Goal: Information Seeking & Learning: Learn about a topic

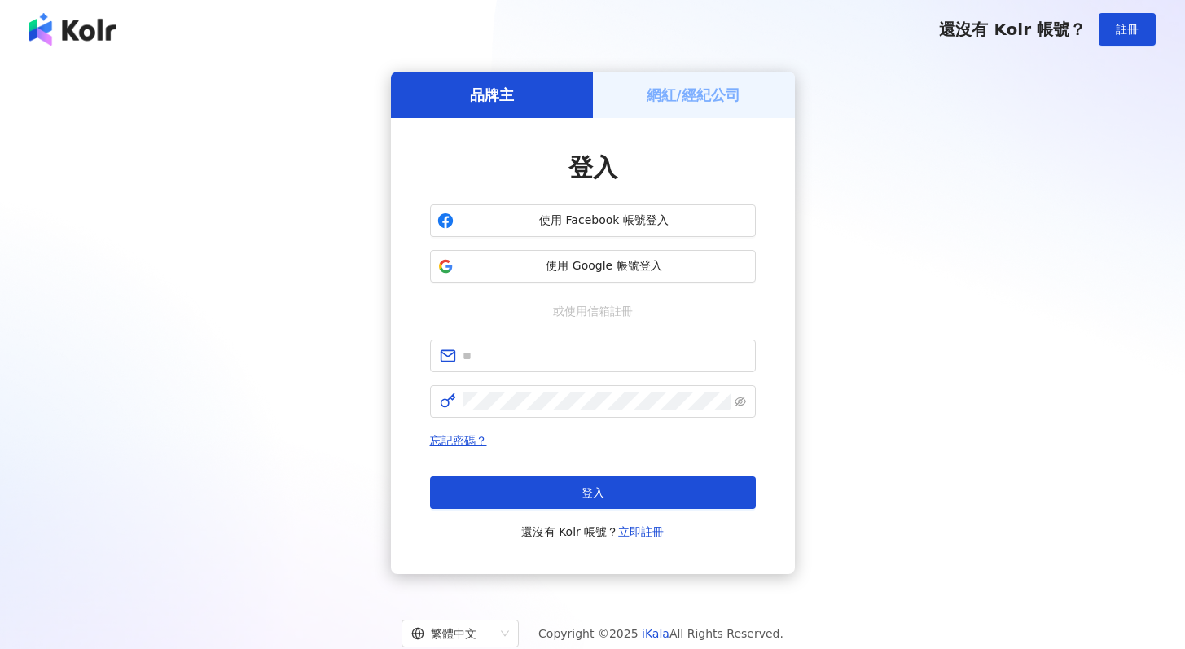
click at [640, 263] on span "使用 Google 帳號登入" at bounding box center [604, 266] width 288 height 16
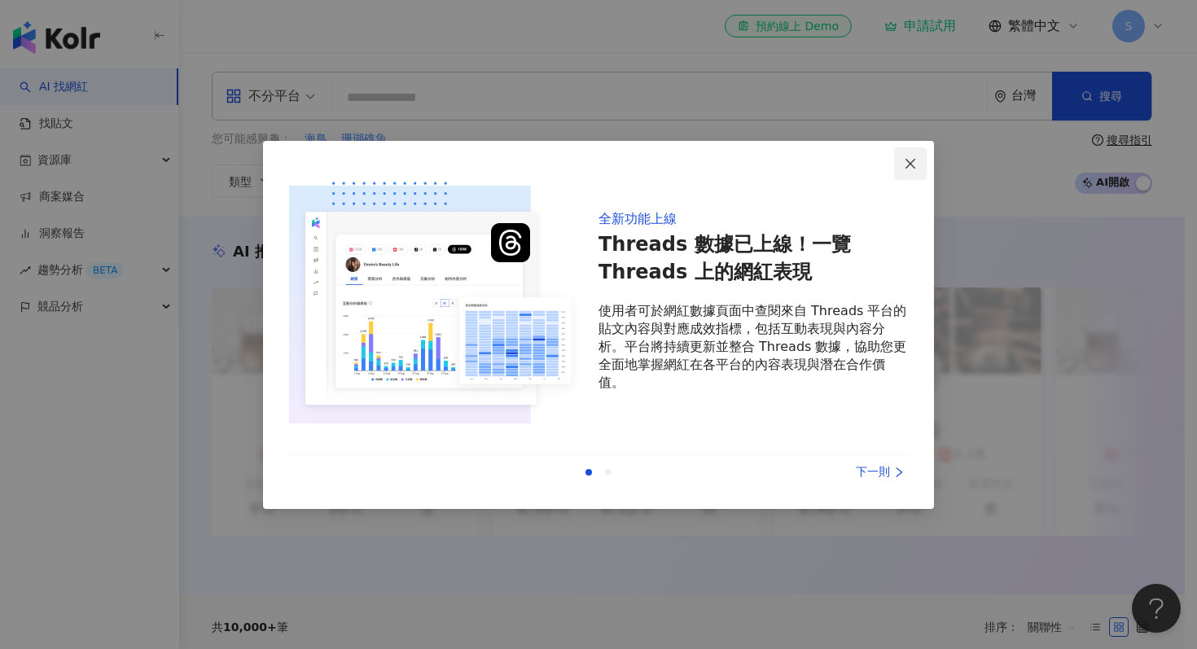
click at [917, 169] on icon "close" at bounding box center [910, 163] width 13 height 13
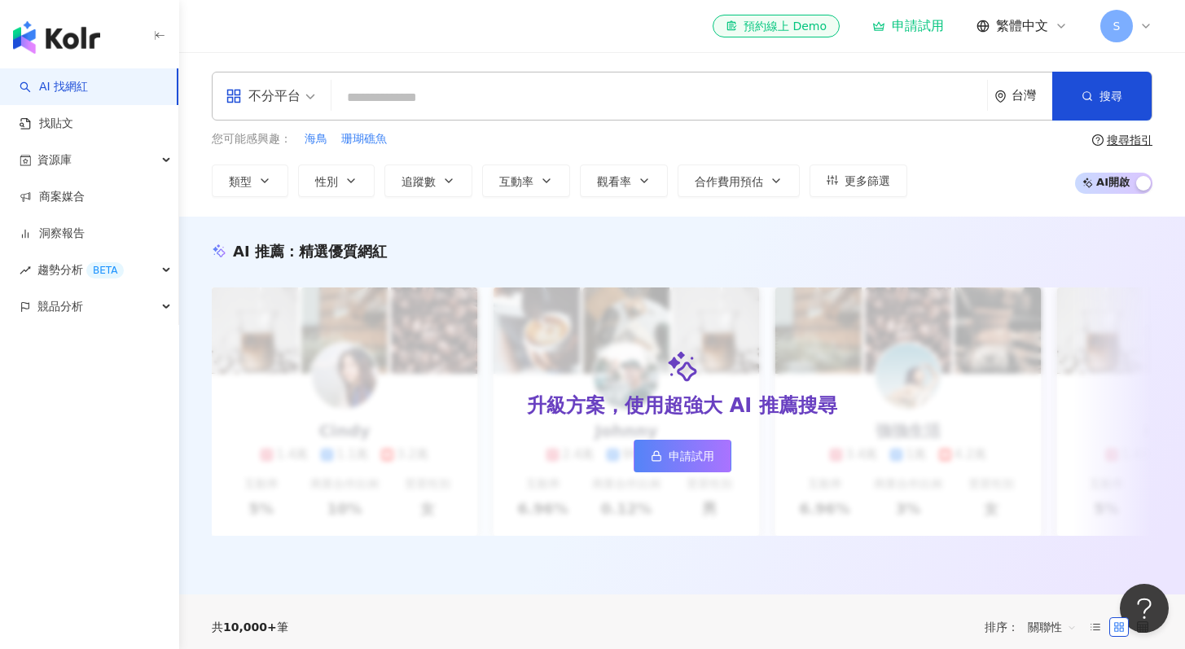
click at [469, 102] on input "search" at bounding box center [659, 97] width 643 height 31
paste input "**"
type input "**"
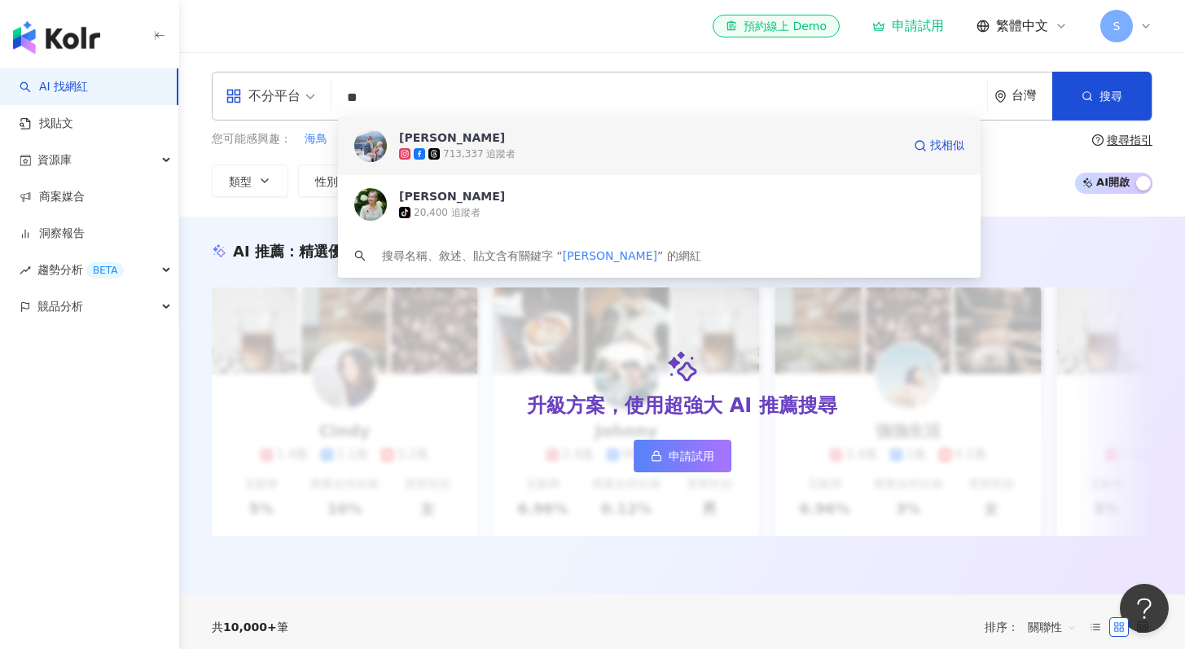
click at [570, 143] on span "[PERSON_NAME]" at bounding box center [650, 137] width 502 height 16
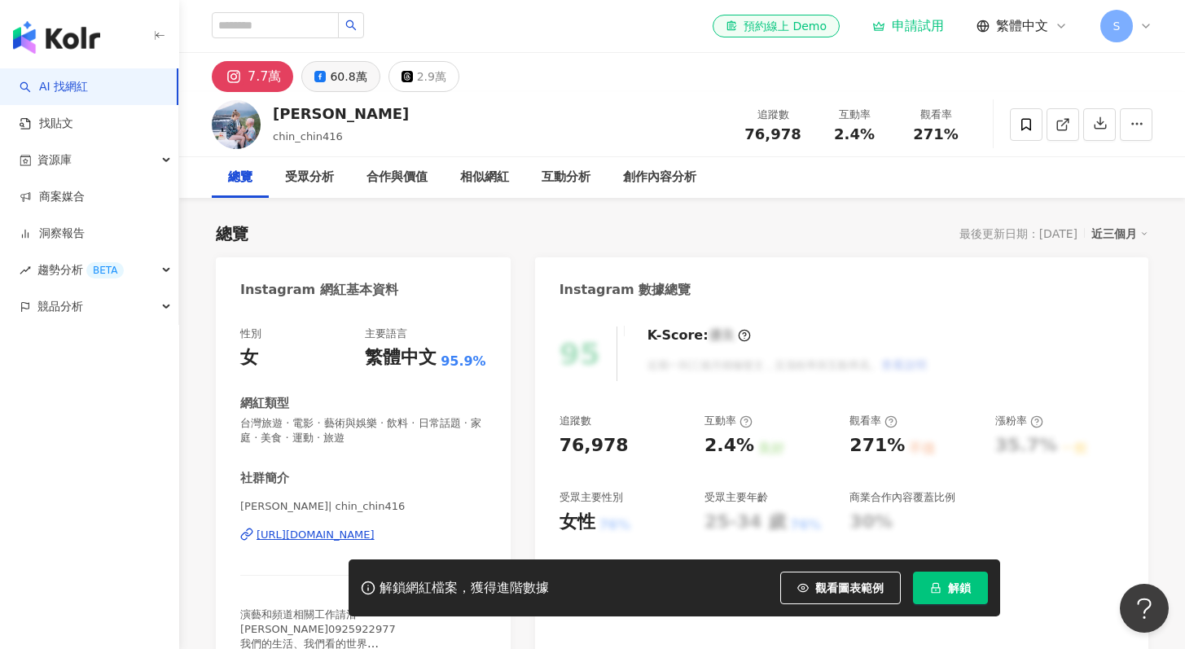
click at [340, 80] on div "60.8萬" at bounding box center [348, 76] width 37 height 23
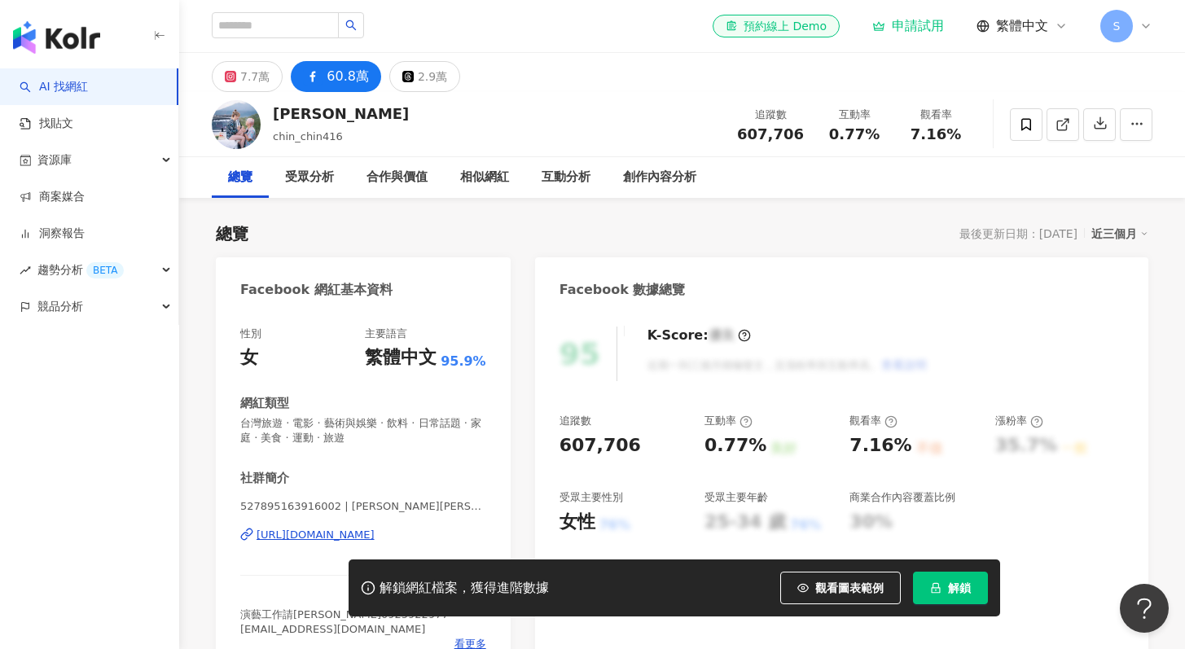
click at [337, 81] on div "60.8萬" at bounding box center [348, 76] width 42 height 23
click at [329, 74] on div "60.8萬" at bounding box center [348, 76] width 42 height 23
click at [1059, 125] on icon at bounding box center [1062, 124] width 15 height 15
drag, startPoint x: 832, startPoint y: 134, endPoint x: 872, endPoint y: 136, distance: 40.0
click at [872, 136] on span "0.77%" at bounding box center [854, 134] width 50 height 16
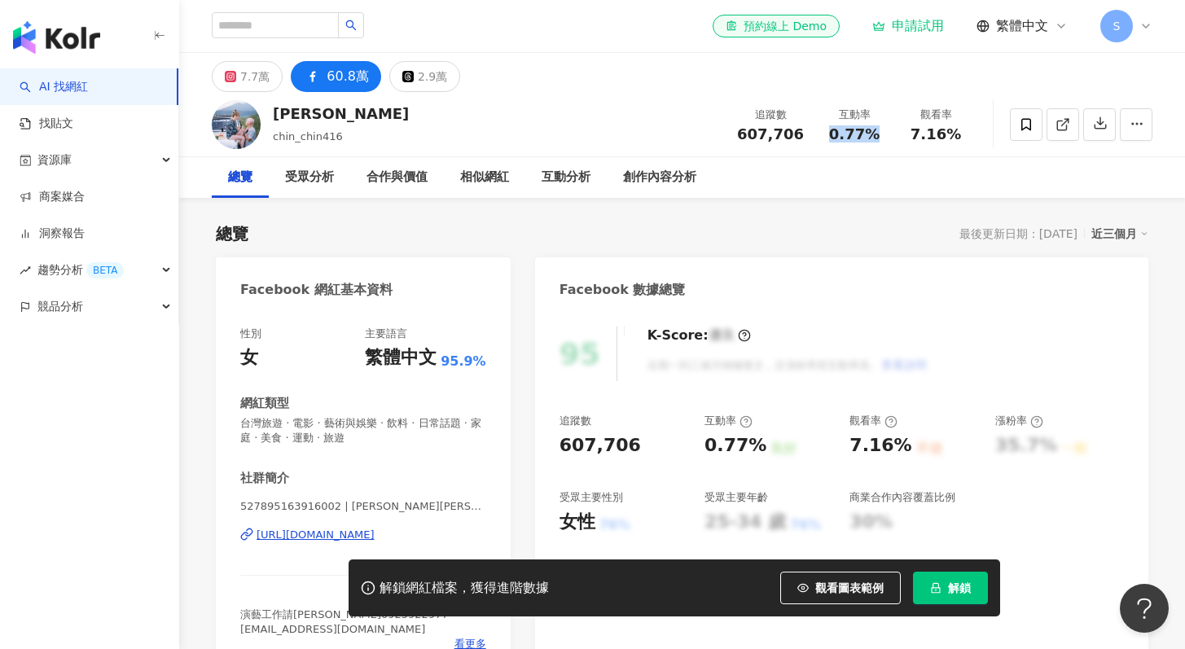
copy span "0.77%"
drag, startPoint x: 916, startPoint y: 133, endPoint x: 976, endPoint y: 135, distance: 59.5
click at [976, 135] on div "季芹 chin_chin416 追蹤數 607,706 互動率 0.77% 觀看率 7.16%" at bounding box center [682, 124] width 1006 height 64
copy span "7.16%"
click at [288, 25] on input "search" at bounding box center [275, 25] width 127 height 26
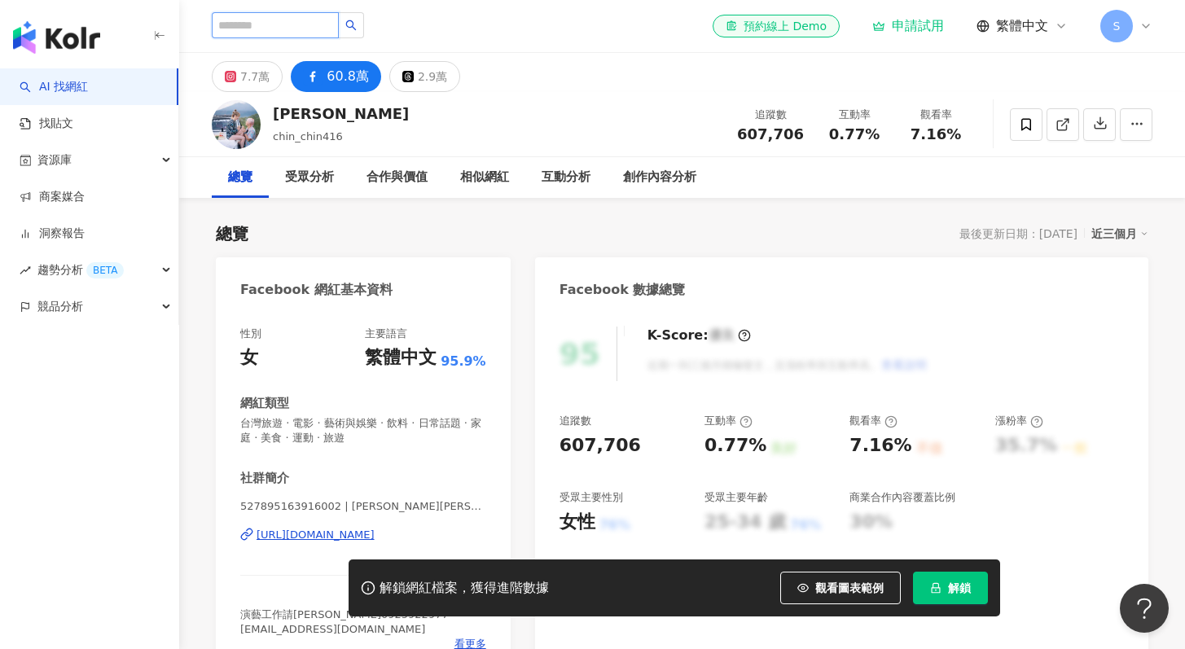
paste input "***"
type input "***"
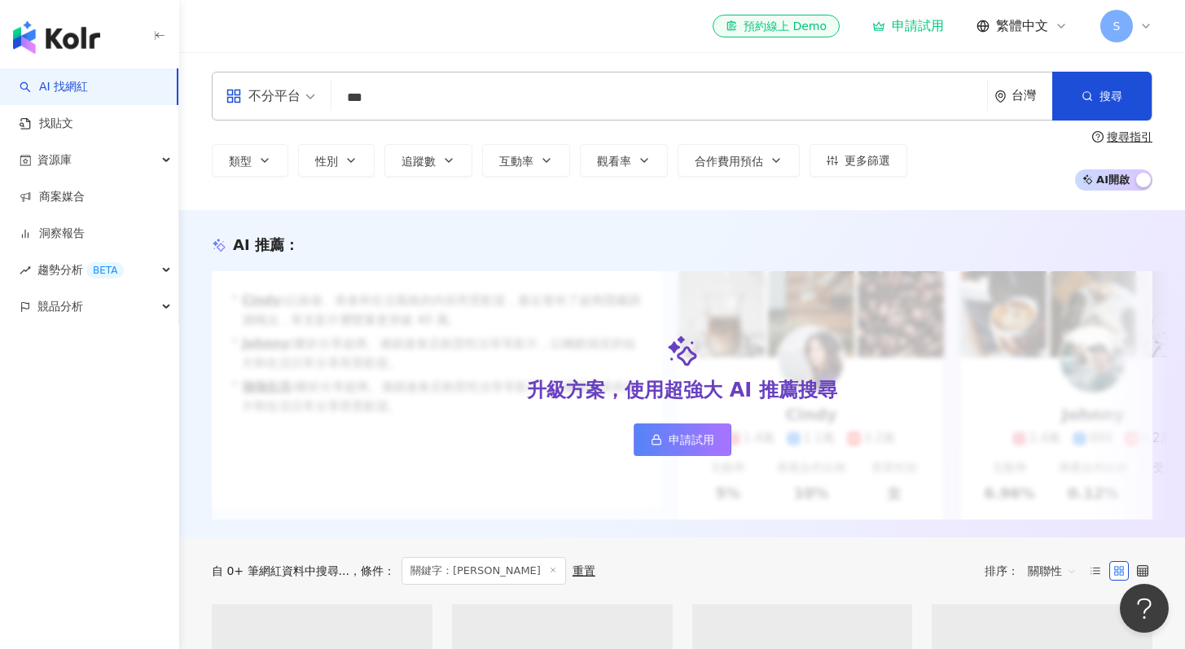
click at [410, 94] on input "***" at bounding box center [659, 97] width 643 height 31
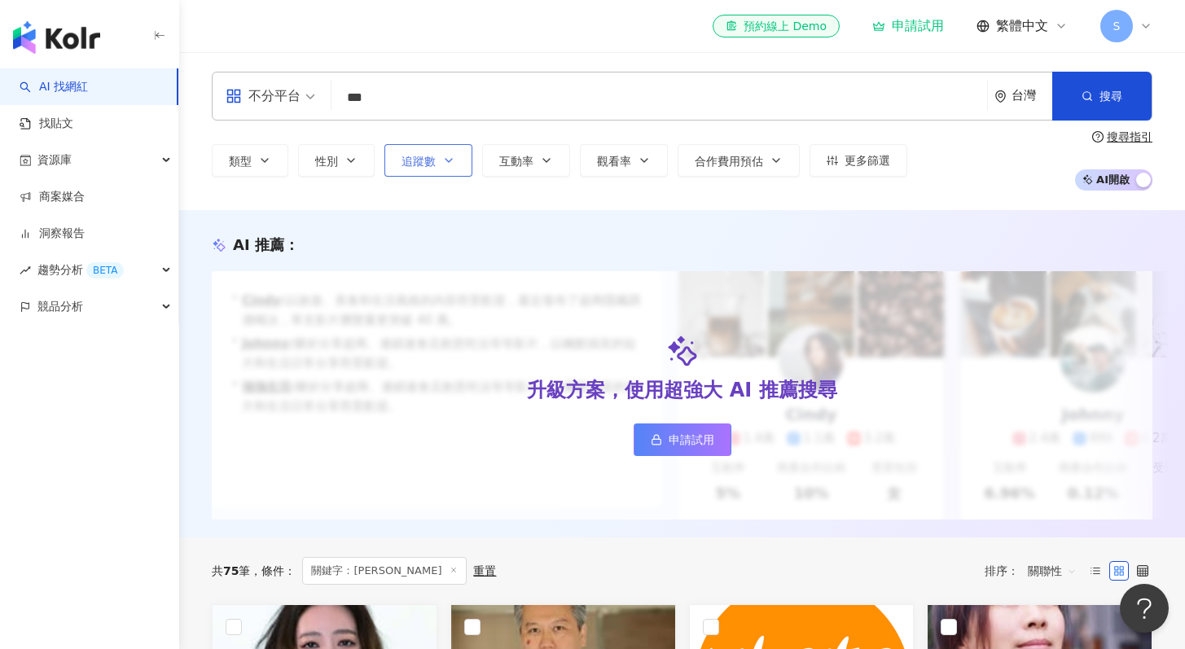
scroll to position [311, 0]
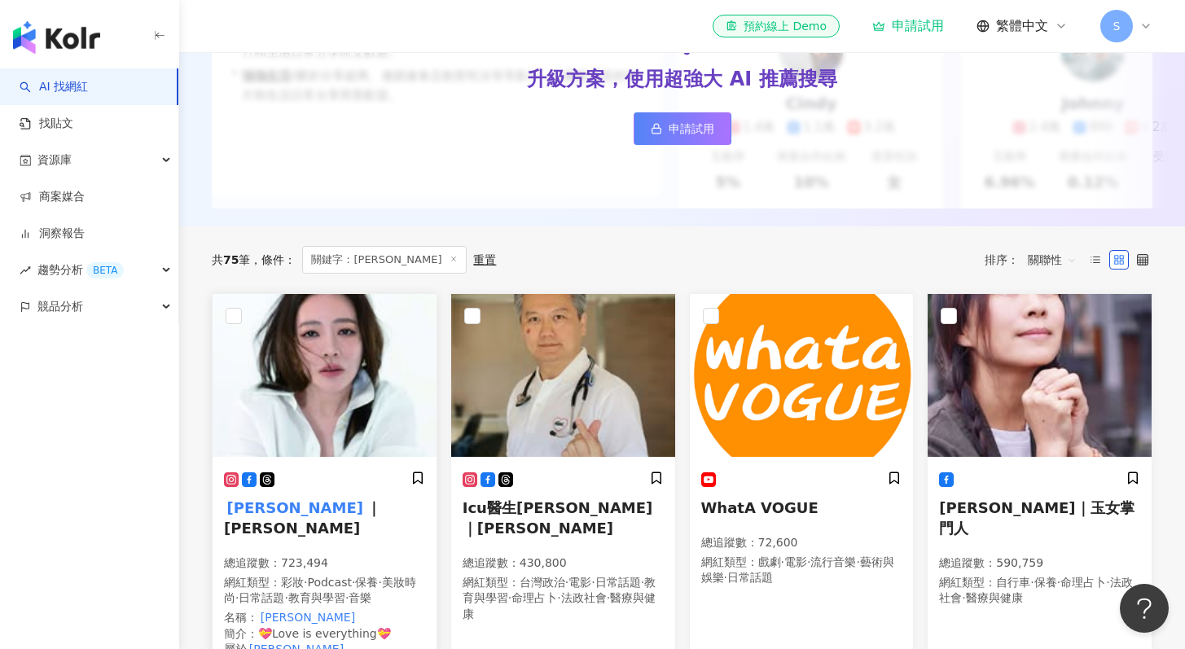
click at [375, 376] on img at bounding box center [325, 375] width 224 height 163
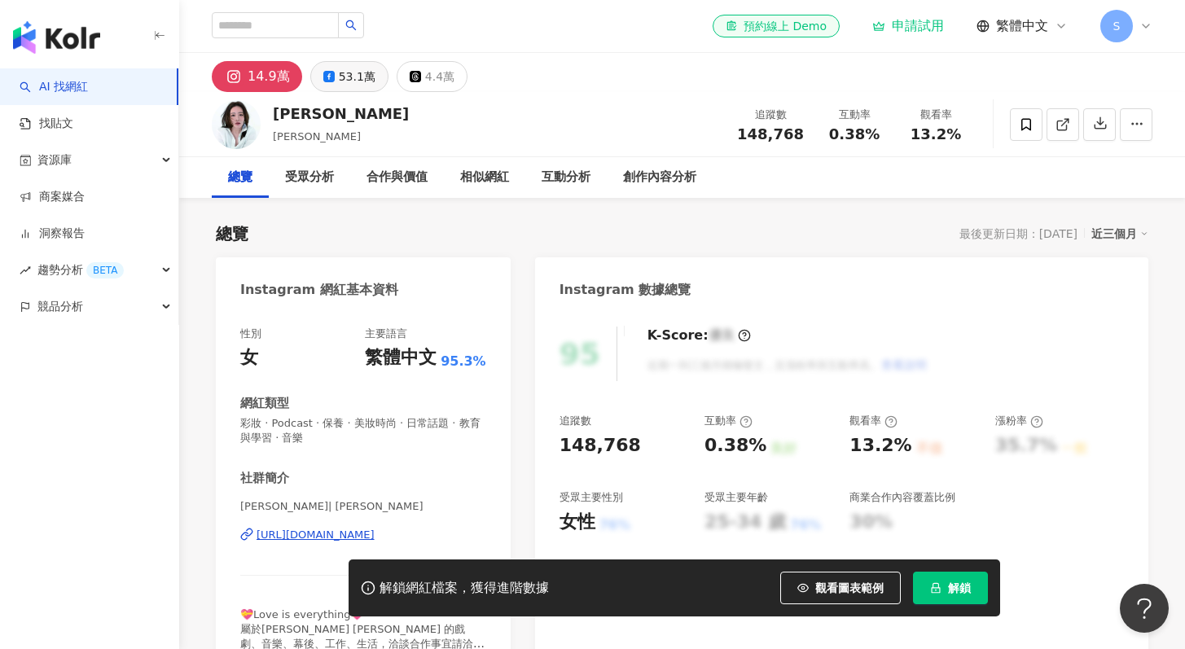
click at [327, 73] on icon at bounding box center [328, 76] width 11 height 11
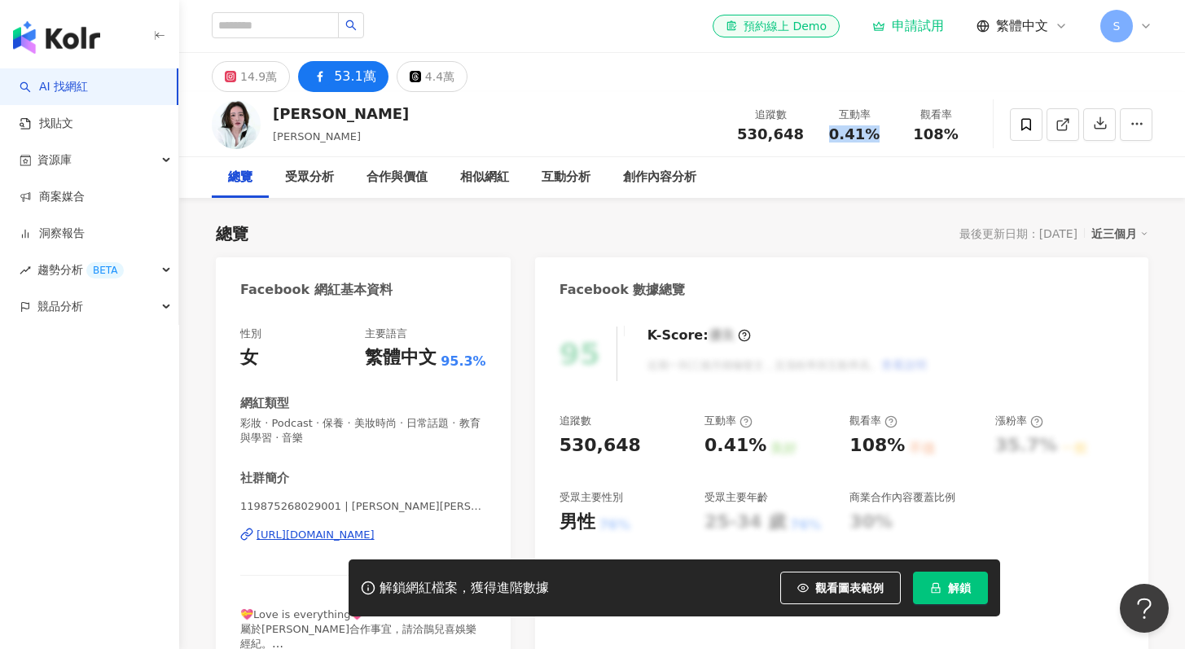
drag, startPoint x: 855, startPoint y: 135, endPoint x: 872, endPoint y: 135, distance: 17.1
click at [872, 135] on span "0.41%" at bounding box center [854, 134] width 50 height 16
drag, startPoint x: 738, startPoint y: 134, endPoint x: 799, endPoint y: 134, distance: 61.1
click at [799, 134] on div "追蹤數 530,648" at bounding box center [770, 124] width 86 height 35
copy span "530,648"
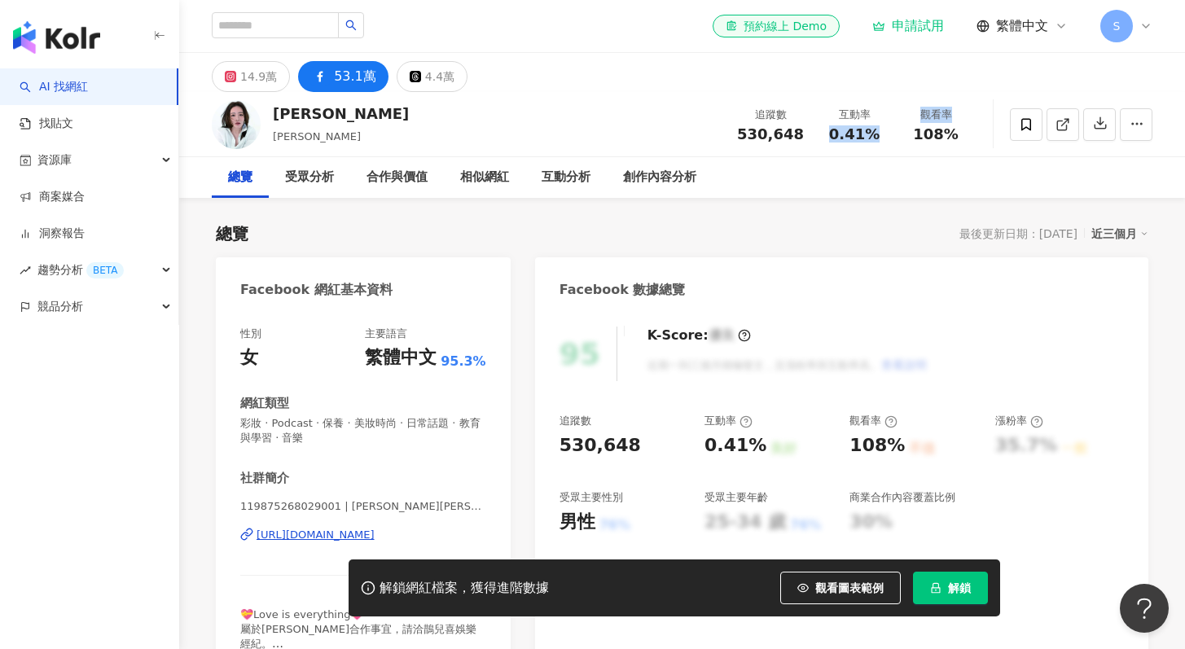
drag, startPoint x: 833, startPoint y: 132, endPoint x: 900, endPoint y: 134, distance: 66.8
click at [900, 134] on div "追蹤數 530,648 互動率 0.41% 觀看率 108%" at bounding box center [851, 124] width 249 height 48
copy div "0.41% 觀看率"
click at [779, 123] on div "追蹤數 530,648" at bounding box center [770, 124] width 86 height 35
drag, startPoint x: 832, startPoint y: 132, endPoint x: 871, endPoint y: 135, distance: 39.2
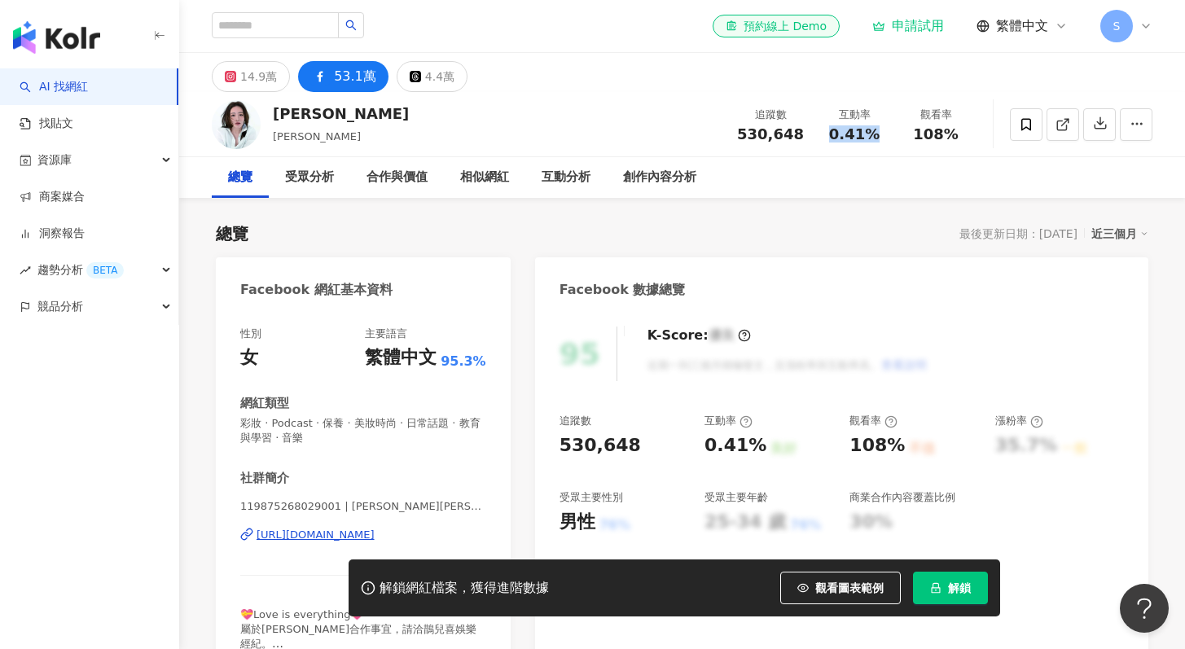
click at [871, 135] on div "0.41%" at bounding box center [854, 134] width 62 height 16
copy span "0.41%"
drag, startPoint x: 930, startPoint y: 136, endPoint x: 976, endPoint y: 138, distance: 45.6
click at [976, 138] on div "觀看率 108%" at bounding box center [935, 124] width 81 height 35
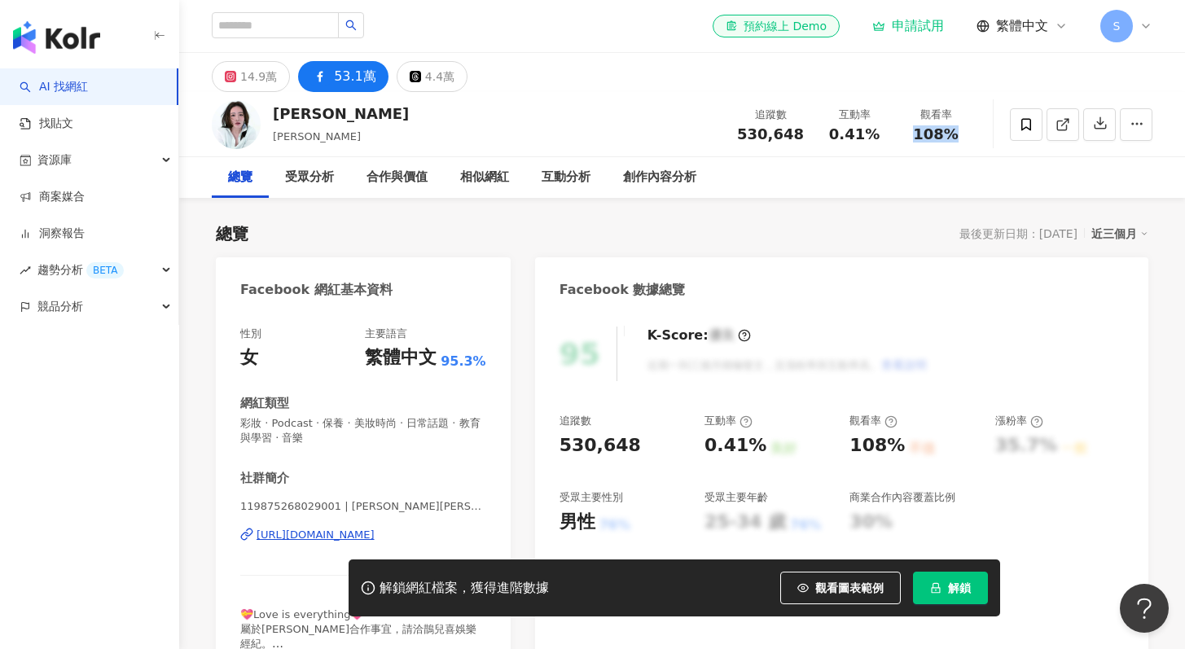
copy span "108%"
